Goal: Information Seeking & Learning: Find specific fact

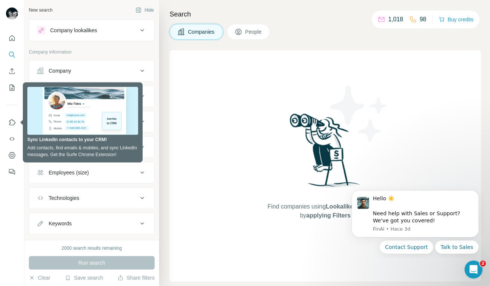
click at [78, 52] on p "Company information" at bounding box center [92, 52] width 126 height 7
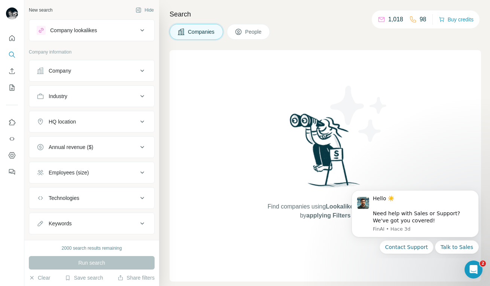
click at [239, 43] on div "Search Companies People Find companies using Lookalikes search or by applying F…" at bounding box center [324, 143] width 331 height 286
click at [245, 31] on button "People" at bounding box center [248, 32] width 43 height 16
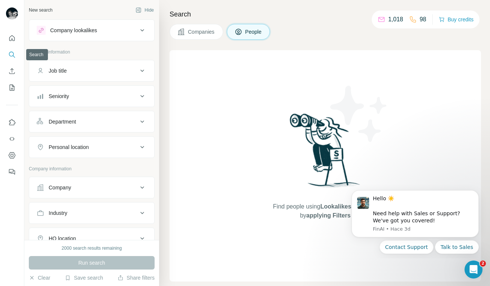
click at [9, 54] on icon "Search" at bounding box center [11, 54] width 5 height 5
click at [478, 194] on icon "Dismiss notification" at bounding box center [476, 192] width 3 height 3
click at [478, 195] on icon "Dismiss notification" at bounding box center [477, 193] width 4 height 4
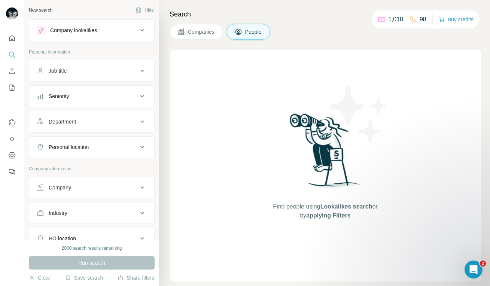
click at [82, 72] on div "Job title" at bounding box center [87, 70] width 101 height 7
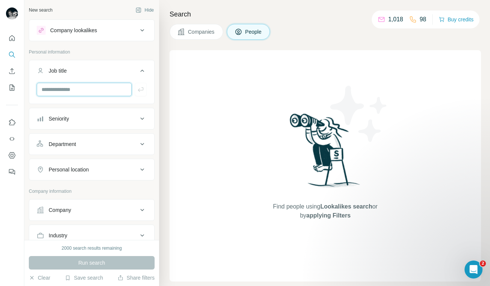
click at [93, 85] on input "text" at bounding box center [84, 89] width 95 height 13
paste input "**********"
type input "**********"
click at [85, 124] on button "Seniority" at bounding box center [91, 119] width 125 height 18
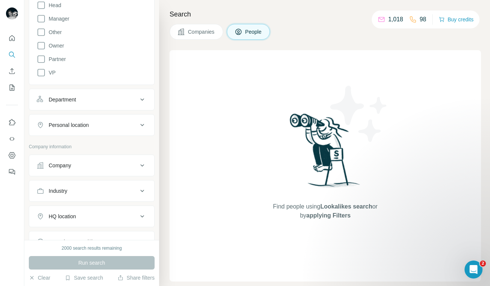
scroll to position [191, 0]
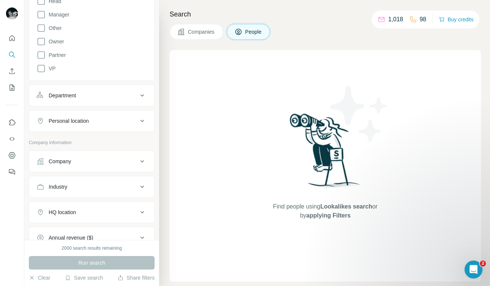
click at [78, 99] on div "Department" at bounding box center [87, 95] width 101 height 7
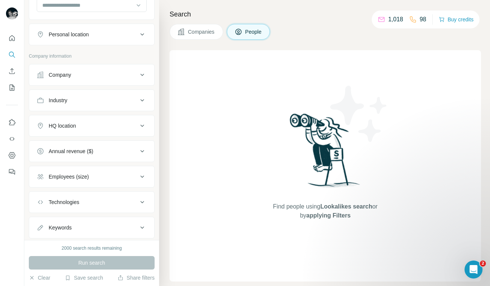
scroll to position [302, 0]
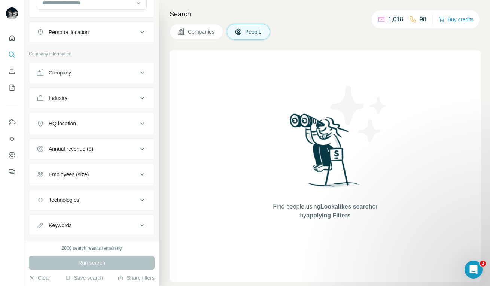
click at [72, 75] on div "Company" at bounding box center [87, 72] width 101 height 7
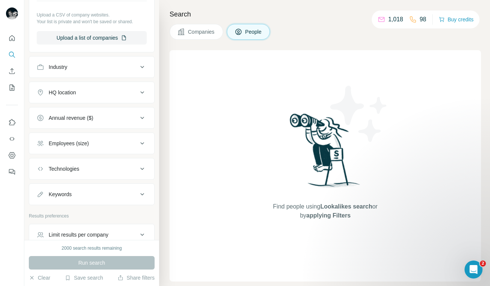
scroll to position [425, 0]
type input "********"
click at [78, 264] on div "Run search" at bounding box center [92, 262] width 126 height 13
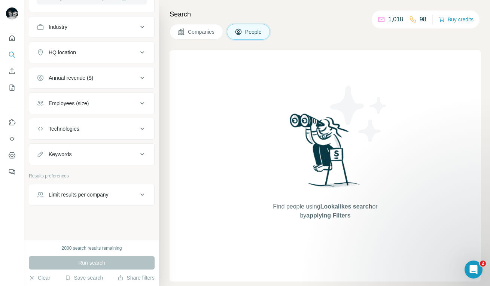
scroll to position [0, 0]
